Goal: Task Accomplishment & Management: Manage account settings

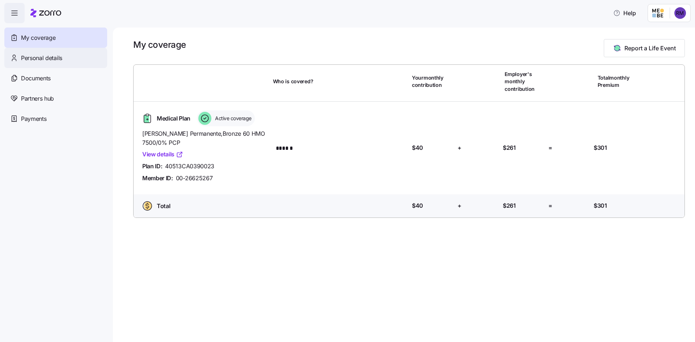
click at [69, 58] on div "Personal details" at bounding box center [55, 58] width 103 height 20
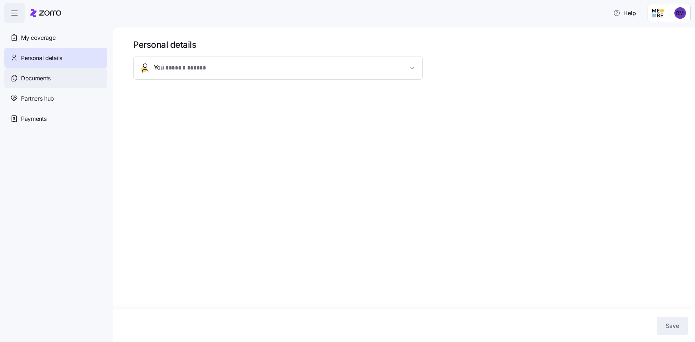
click at [61, 75] on div "Documents" at bounding box center [55, 78] width 103 height 20
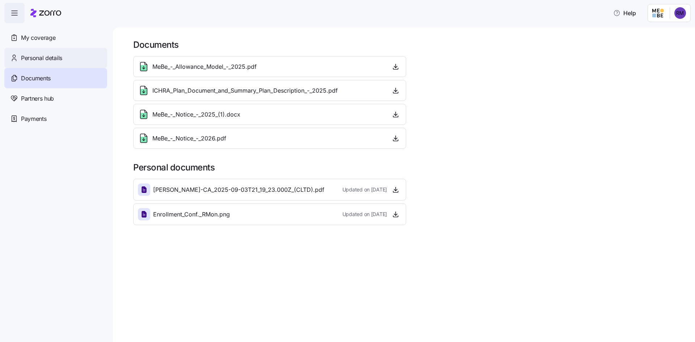
click at [72, 67] on div "Personal details" at bounding box center [55, 58] width 103 height 20
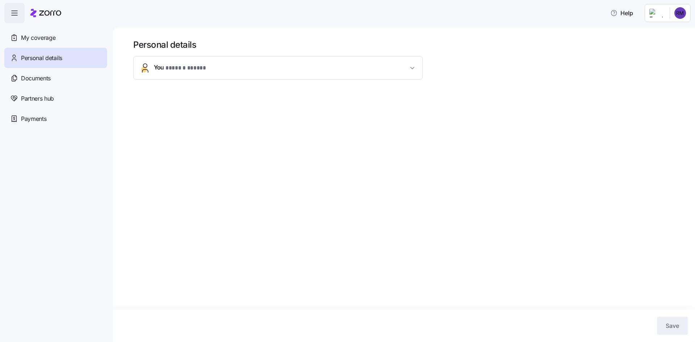
click at [164, 59] on button "You * ****** ***** *" at bounding box center [278, 67] width 289 height 23
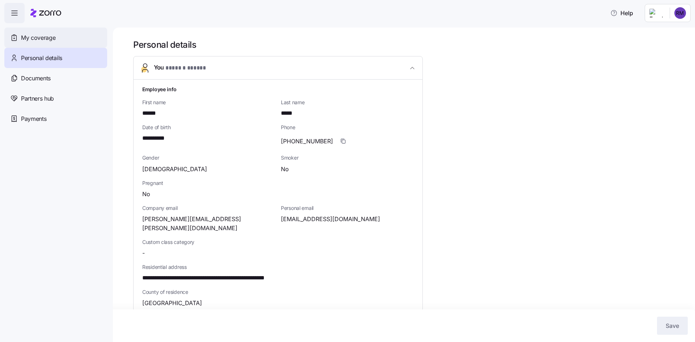
click at [74, 35] on div "My coverage" at bounding box center [55, 38] width 103 height 20
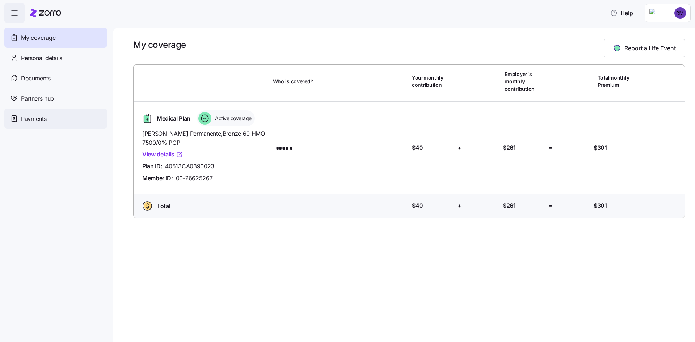
click at [62, 112] on div "Payments" at bounding box center [55, 119] width 103 height 20
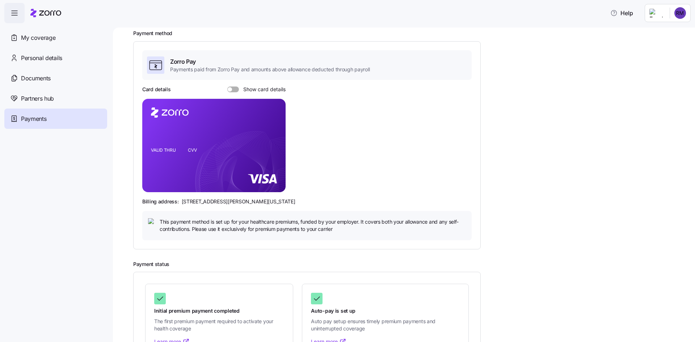
scroll to position [67, 0]
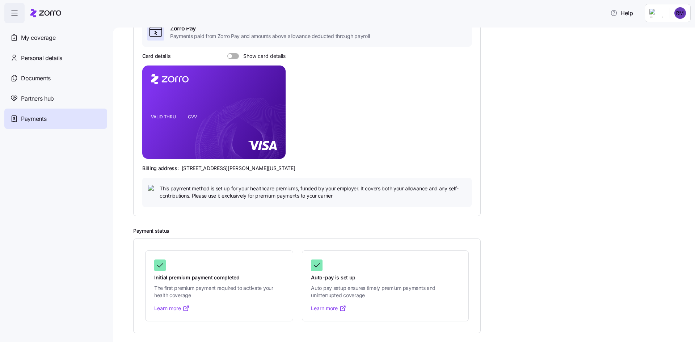
click at [171, 308] on link "Learn more" at bounding box center [171, 308] width 35 height 7
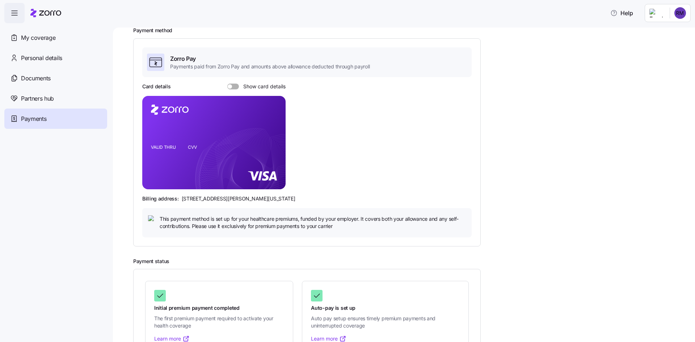
scroll to position [0, 0]
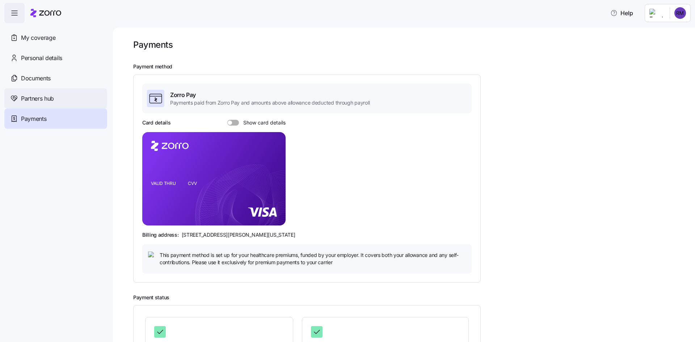
click at [62, 106] on div "Partners hub" at bounding box center [55, 98] width 103 height 20
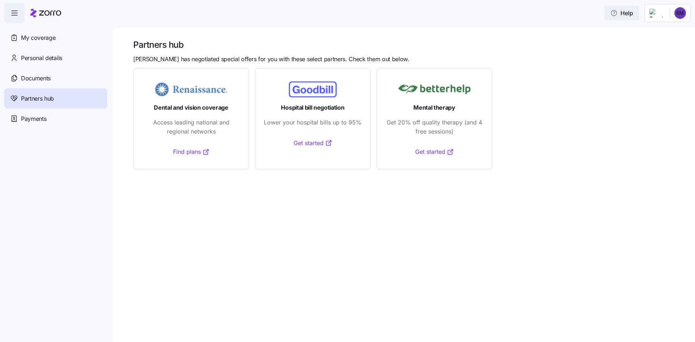
click at [630, 13] on span "Help" at bounding box center [621, 13] width 23 height 9
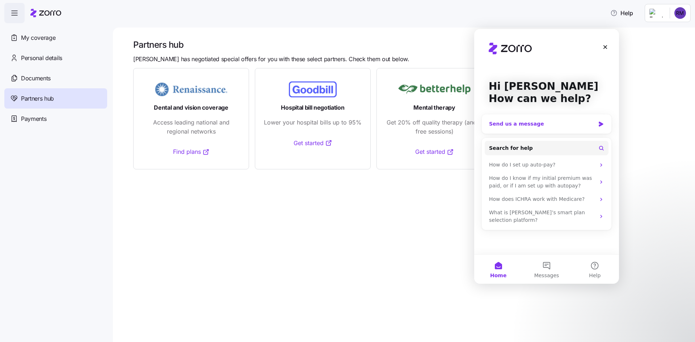
click at [533, 129] on div "Send us a message" at bounding box center [547, 123] width 130 height 19
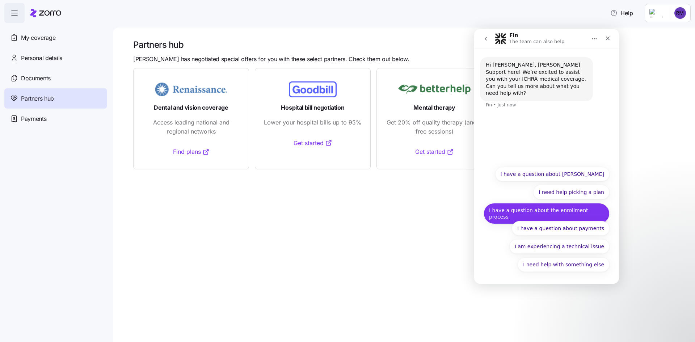
click at [569, 212] on button "I have a question about the enrollment process" at bounding box center [546, 213] width 126 height 21
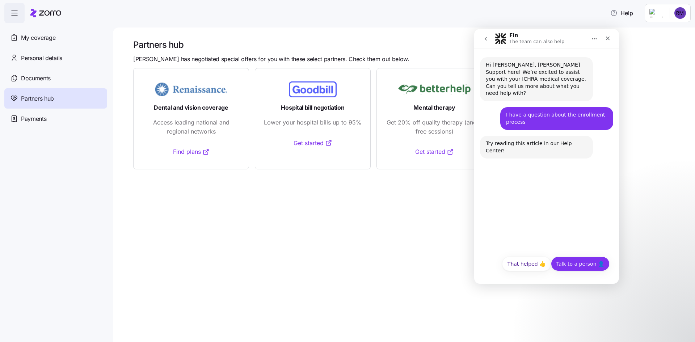
click at [567, 262] on button "Talk to a person 👤" at bounding box center [580, 264] width 59 height 14
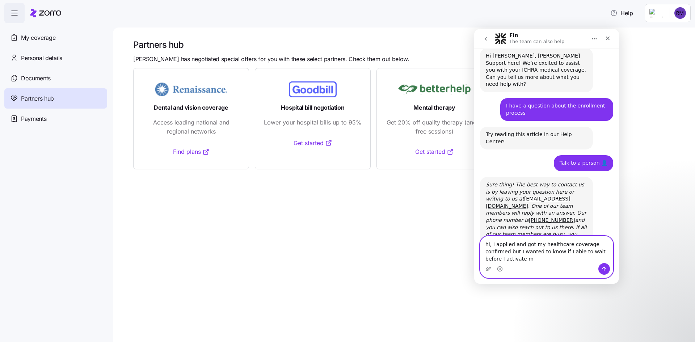
scroll to position [16, 0]
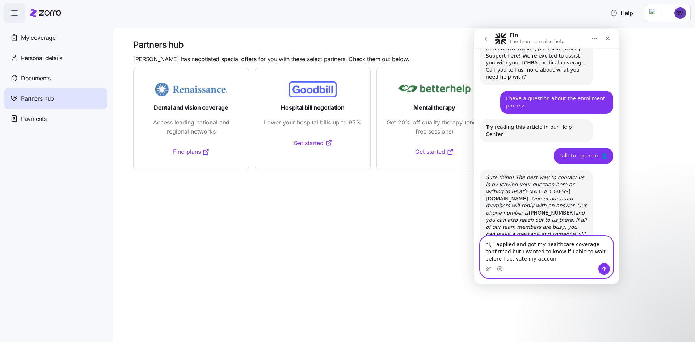
type textarea "hi, I applied and got my healthcare coverage confirmed but I wanted to know if …"
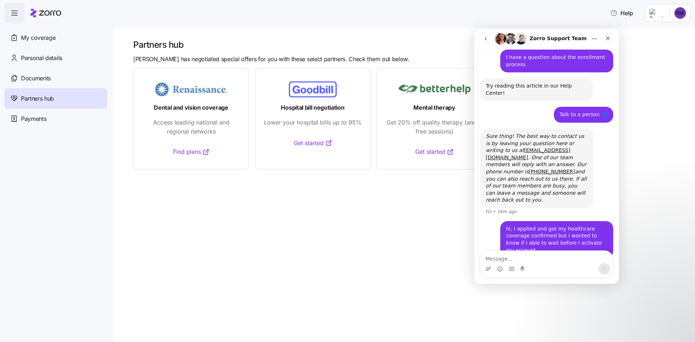
scroll to position [58, 0]
click at [508, 147] on link "[EMAIL_ADDRESS][DOMAIN_NAME]" at bounding box center [528, 153] width 85 height 13
drag, startPoint x: 534, startPoint y: 138, endPoint x: 480, endPoint y: 139, distance: 53.6
click at [480, 139] on div "Sure thing! The best way to contact us is by leaving your question here or writ…" at bounding box center [536, 168] width 113 height 80
copy icon "[EMAIL_ADDRESS][DOMAIN_NAME] ."
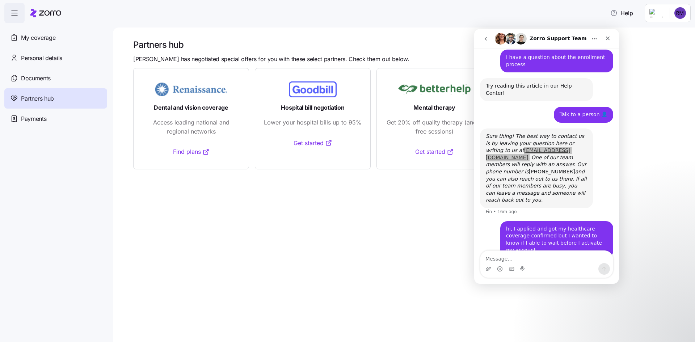
click at [45, 180] on nav "My coverage Personal details Documents Partners hub Payments" at bounding box center [56, 182] width 113 height 319
click at [609, 39] on icon "Close" at bounding box center [608, 38] width 6 height 6
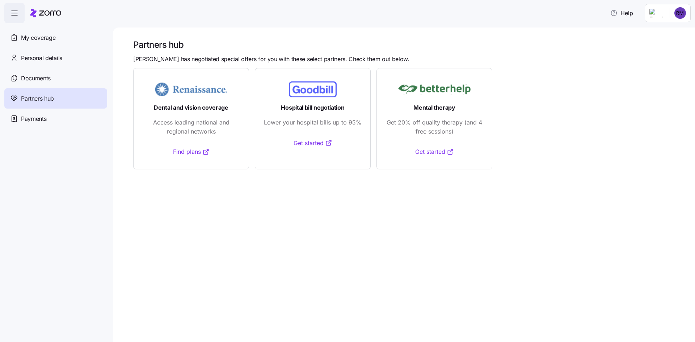
click at [683, 12] on html "Help My coverage Personal details Documents Partners hub Payments Partners hub …" at bounding box center [347, 169] width 695 height 338
click at [675, 30] on div "My settings" at bounding box center [666, 33] width 38 height 8
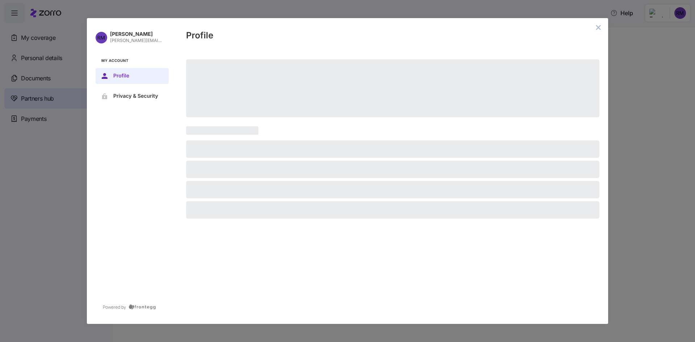
click at [27, 36] on div "[PERSON_NAME] [PERSON_NAME][EMAIL_ADDRESS][PERSON_NAME][DOMAIN_NAME] My Account…" at bounding box center [347, 171] width 695 height 342
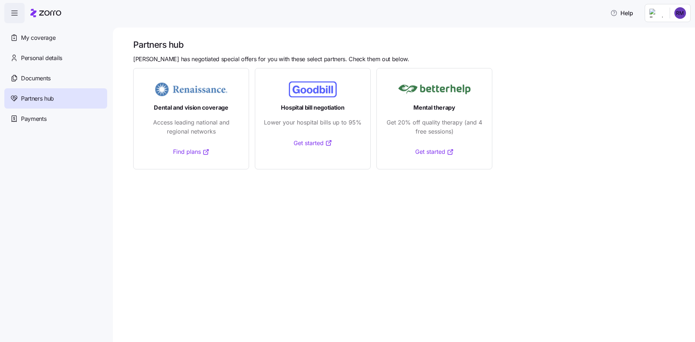
click at [686, 9] on html "Help My coverage Personal details Documents Partners hub Payments Partners hub …" at bounding box center [347, 169] width 695 height 338
click at [669, 34] on div "My settings" at bounding box center [666, 33] width 38 height 8
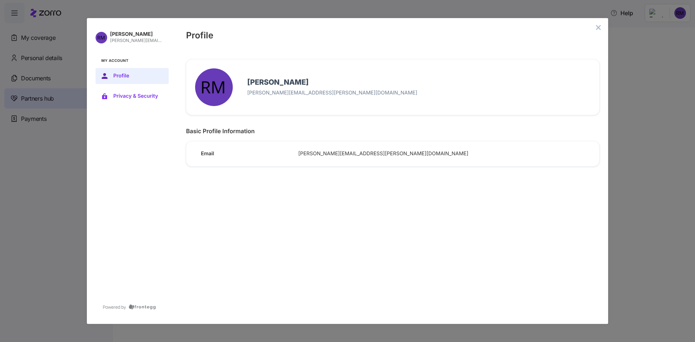
click at [137, 90] on button "Privacy & Security" at bounding box center [132, 96] width 73 height 16
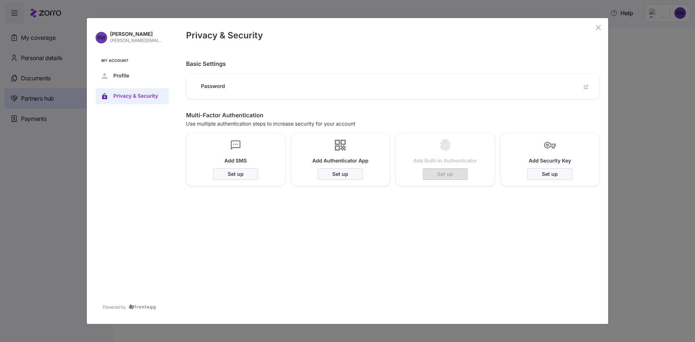
click at [75, 122] on div "[PERSON_NAME] [PERSON_NAME][EMAIL_ADDRESS][PERSON_NAME][DOMAIN_NAME] My Account…" at bounding box center [347, 171] width 695 height 342
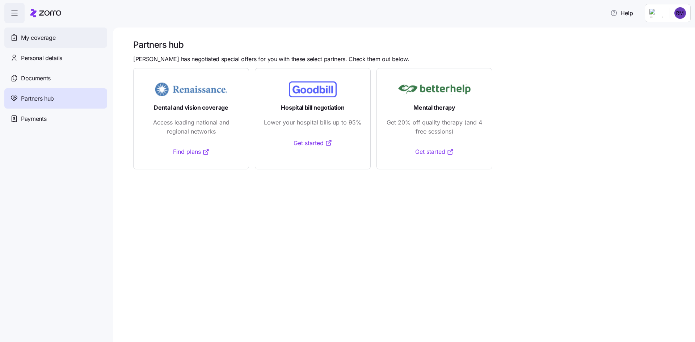
click at [53, 29] on div "My coverage" at bounding box center [55, 38] width 103 height 20
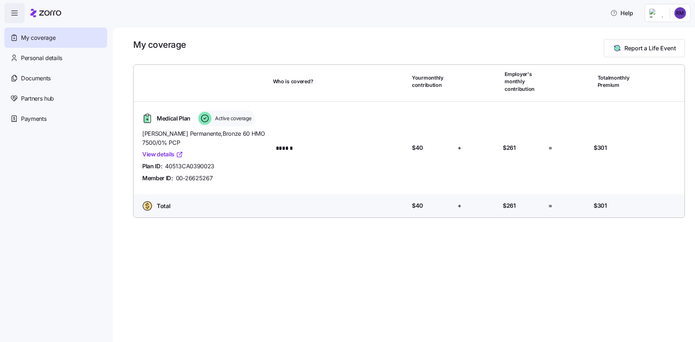
click at [222, 117] on span "Active coverage" at bounding box center [232, 118] width 39 height 7
click at [208, 118] on icon at bounding box center [204, 118] width 13 height 13
click at [234, 116] on span "Active coverage" at bounding box center [232, 118] width 39 height 7
click at [169, 152] on link "View details" at bounding box center [162, 154] width 41 height 9
click at [71, 64] on div "Personal details" at bounding box center [55, 58] width 103 height 20
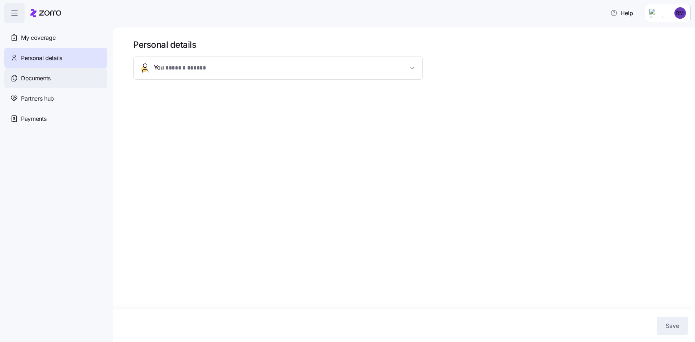
click at [67, 79] on div "Documents" at bounding box center [55, 78] width 103 height 20
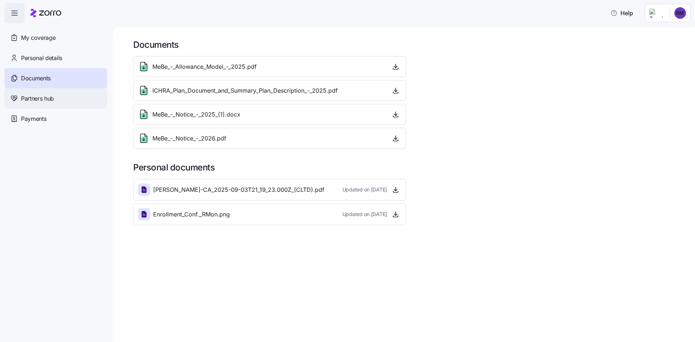
click at [67, 94] on div "Partners hub" at bounding box center [55, 98] width 103 height 20
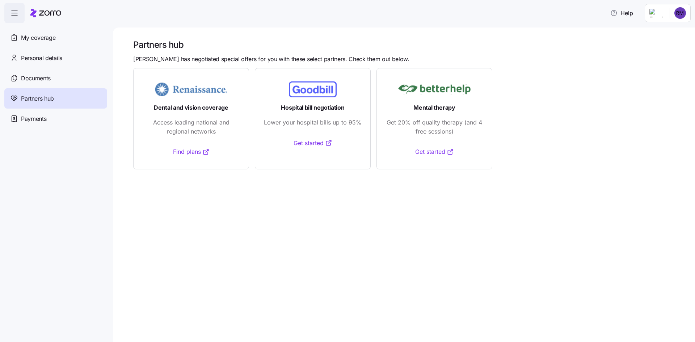
click at [71, 107] on div "Partners hub" at bounding box center [55, 98] width 103 height 20
click at [69, 113] on div "Payments" at bounding box center [55, 119] width 103 height 20
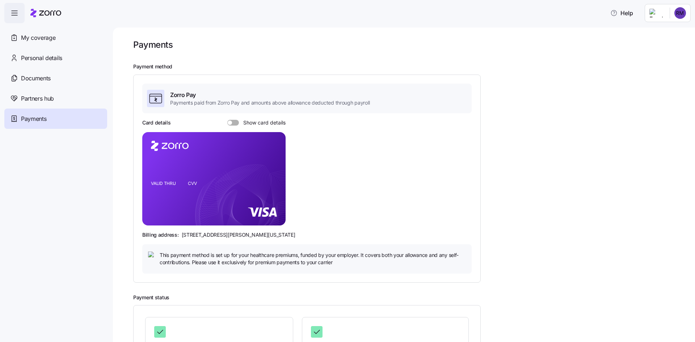
click at [229, 125] on div at bounding box center [233, 123] width 12 height 6
click at [227, 120] on input "Show card details" at bounding box center [227, 120] width 0 height 0
click at [229, 125] on span at bounding box center [230, 123] width 7 height 6
click at [227, 120] on input "Show card details" at bounding box center [227, 120] width 0 height 0
click at [202, 97] on span "Zorro Pay" at bounding box center [269, 94] width 199 height 9
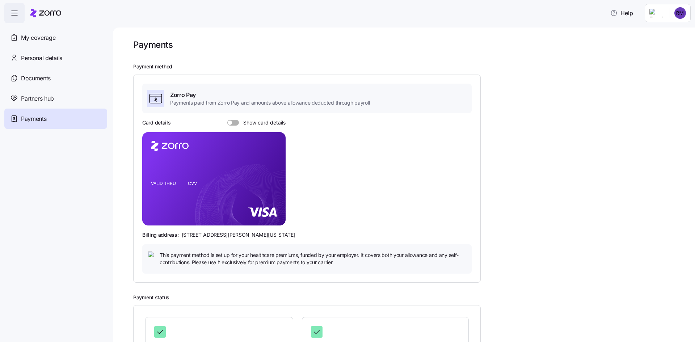
scroll to position [67, 0]
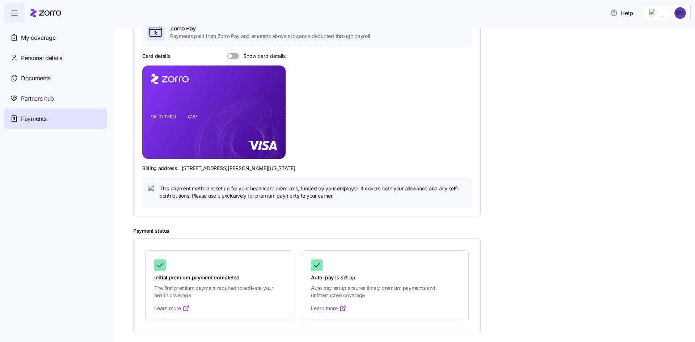
click at [162, 267] on icon at bounding box center [160, 265] width 9 height 9
click at [333, 308] on link "Learn more" at bounding box center [328, 308] width 35 height 7
